Goal: Information Seeking & Learning: Learn about a topic

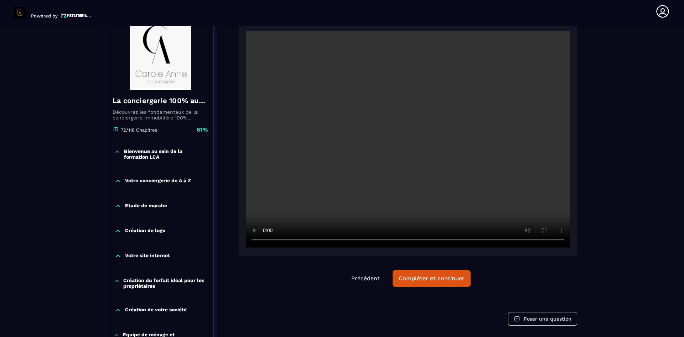
scroll to position [71, 0]
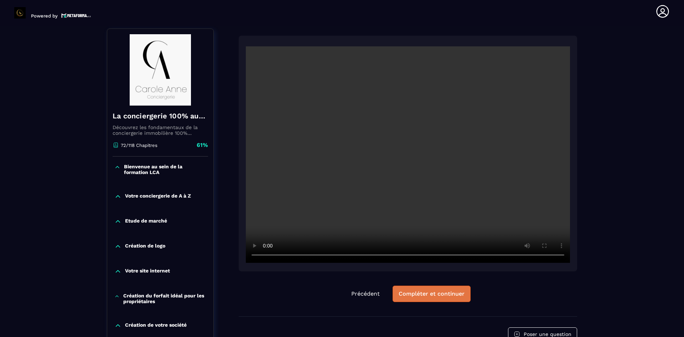
click at [450, 296] on div "Compléter et continuer" at bounding box center [431, 293] width 66 height 7
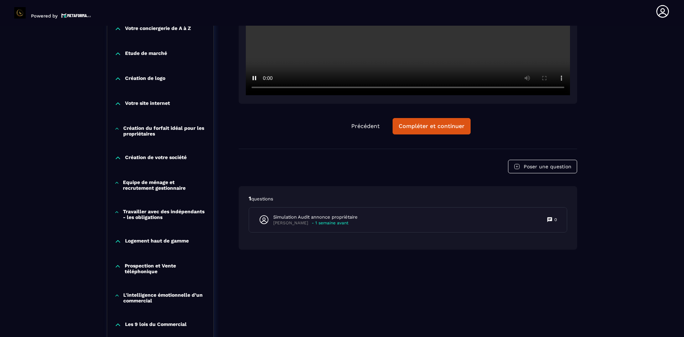
scroll to position [249, 0]
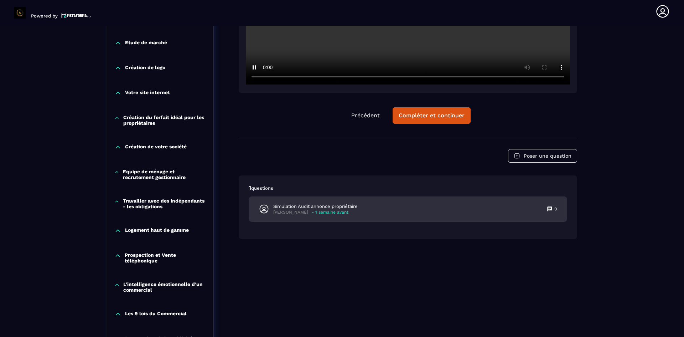
click at [321, 215] on div "Simulation Audit annonce propriétaire [PERSON_NAME] - 1 semaine avant 0" at bounding box center [408, 209] width 318 height 25
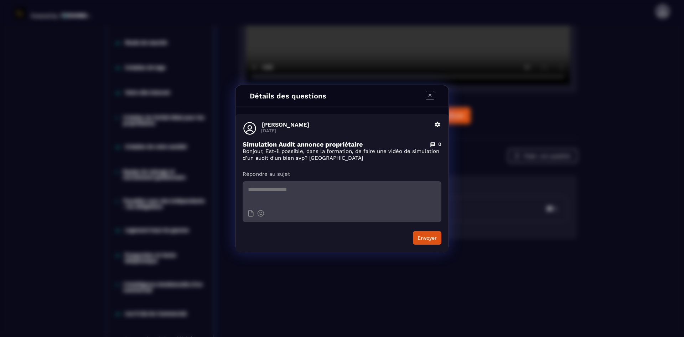
click at [431, 92] on icon "Modal window" at bounding box center [430, 95] width 9 height 9
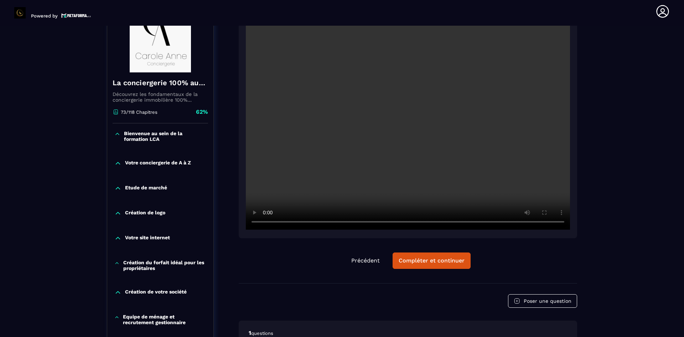
scroll to position [85, 0]
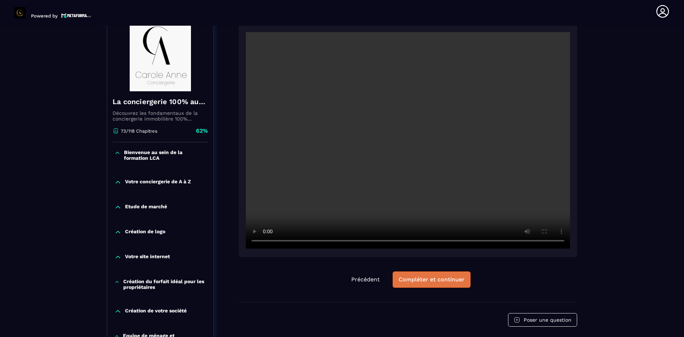
click at [430, 281] on div "Compléter et continuer" at bounding box center [431, 279] width 66 height 7
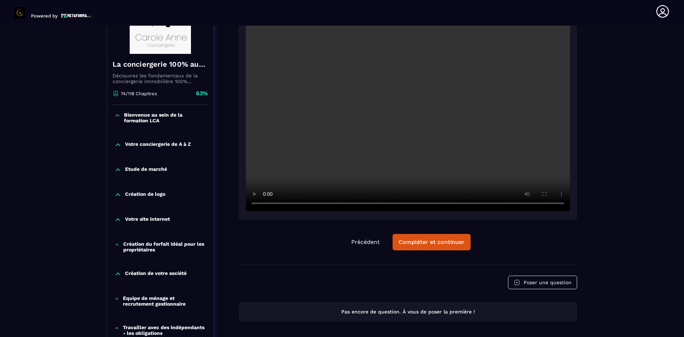
scroll to position [107, 0]
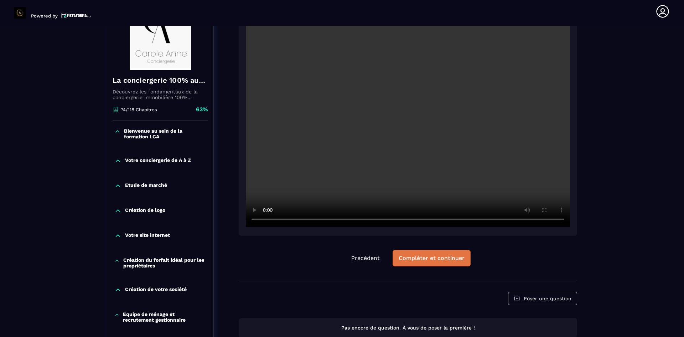
click at [436, 257] on div "Compléter et continuer" at bounding box center [431, 257] width 66 height 7
